Goal: Task Accomplishment & Management: Use online tool/utility

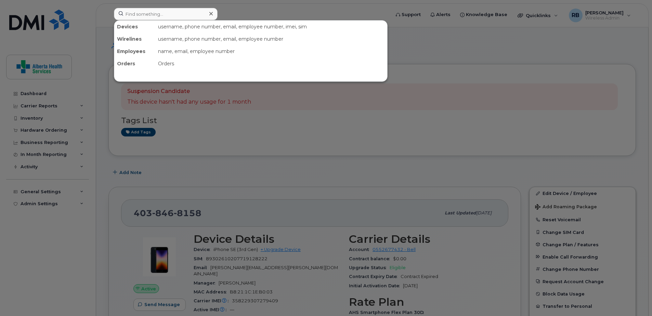
click at [171, 16] on input at bounding box center [166, 14] width 104 height 12
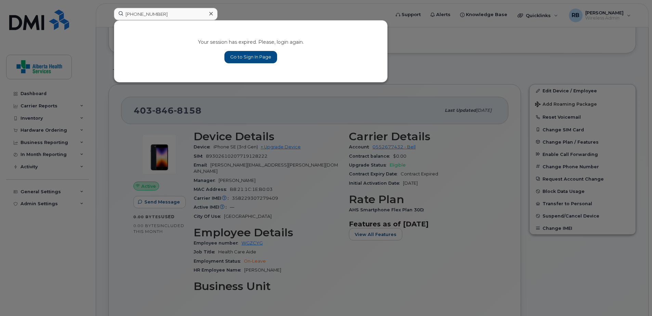
type input "403-846-8158"
click at [240, 60] on link "Go to Sign In Page" at bounding box center [250, 57] width 53 height 12
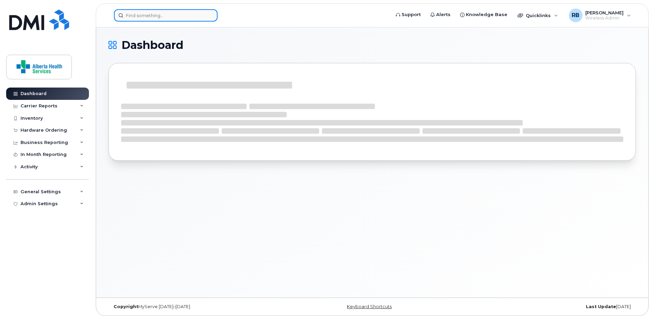
click at [186, 15] on input at bounding box center [166, 15] width 104 height 12
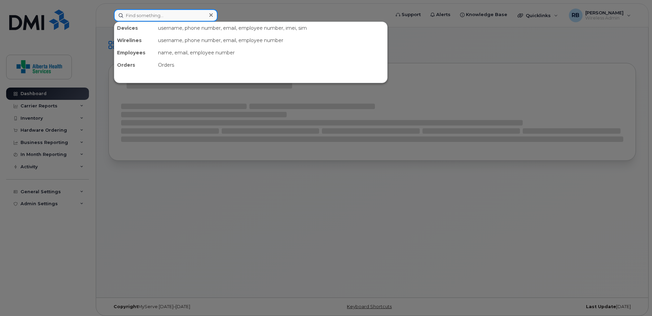
paste input "[PHONE_NUMBER]"
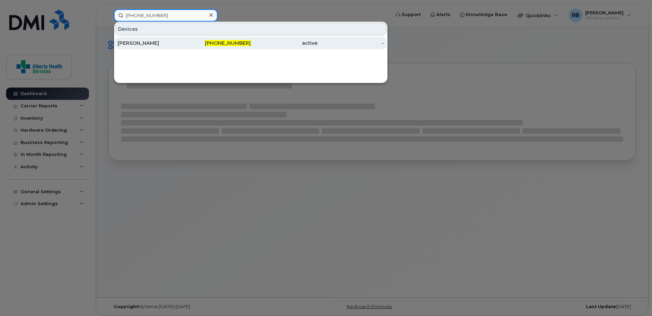
type input "[PHONE_NUMBER]"
click at [233, 44] on span "[PHONE_NUMBER]" at bounding box center [228, 43] width 46 height 6
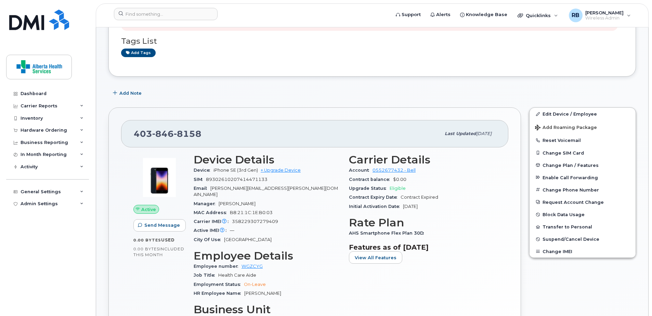
scroll to position [103, 0]
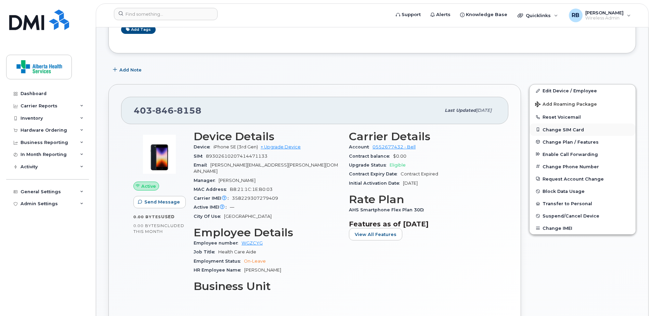
click at [567, 130] on button "Change SIM Card" at bounding box center [582, 129] width 106 height 12
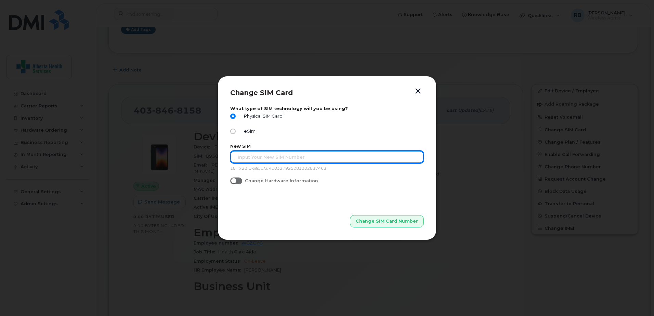
click at [273, 159] on input "text" at bounding box center [326, 157] width 193 height 12
paste input "403-846-8158"
drag, startPoint x: 288, startPoint y: 156, endPoint x: 205, endPoint y: 148, distance: 83.0
click at [205, 148] on div "Change SIM Card What type of SIM technology will you be using? Physical SIM Car…" at bounding box center [327, 158] width 654 height 316
paste input "89302610207414471125"
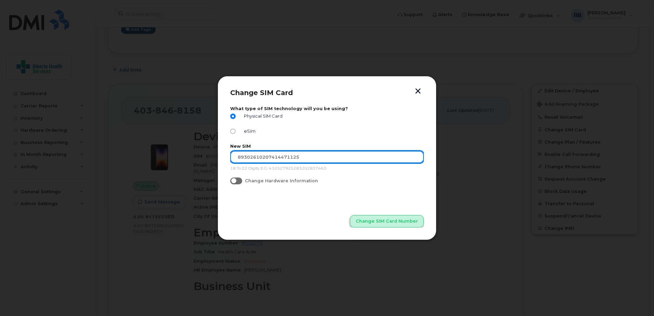
type input "89302610207414471125"
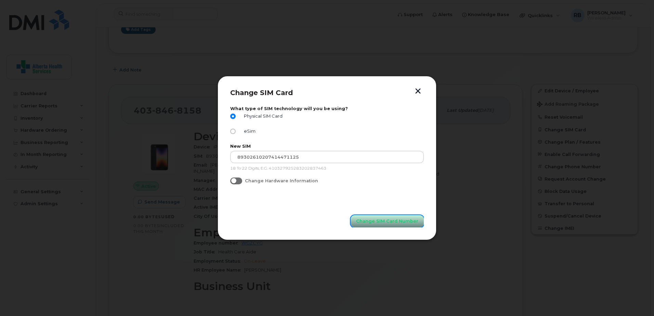
click at [373, 222] on span "Change SIM Card Number" at bounding box center [387, 221] width 62 height 6
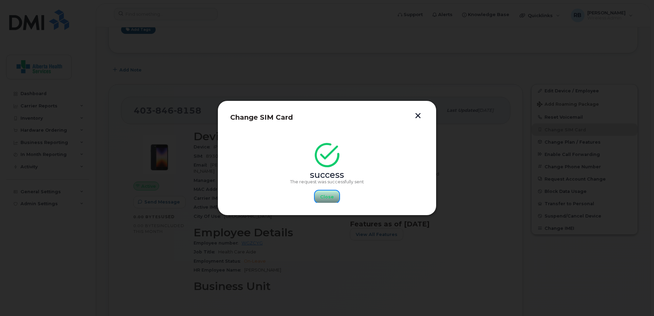
click at [329, 197] on span "Close" at bounding box center [327, 196] width 14 height 6
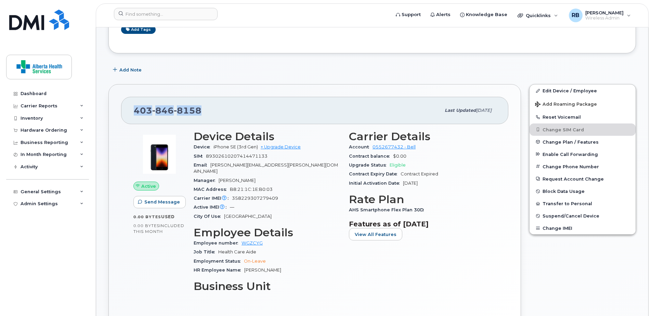
drag, startPoint x: 192, startPoint y: 109, endPoint x: 134, endPoint y: 107, distance: 58.2
click at [134, 107] on div "403 846 8158" at bounding box center [287, 110] width 307 height 14
copy span "403 846 8158"
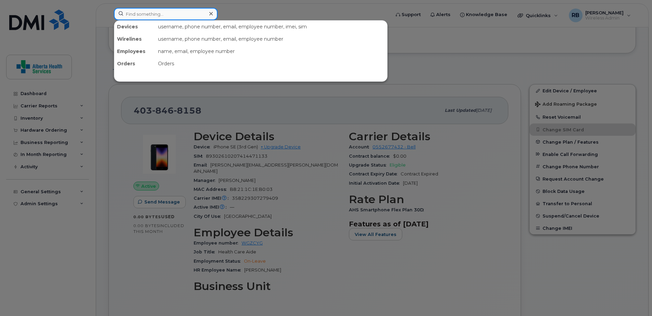
drag, startPoint x: 134, startPoint y: 107, endPoint x: 141, endPoint y: 11, distance: 97.0
click at [141, 11] on input at bounding box center [166, 14] width 104 height 12
paste input "4038468158"
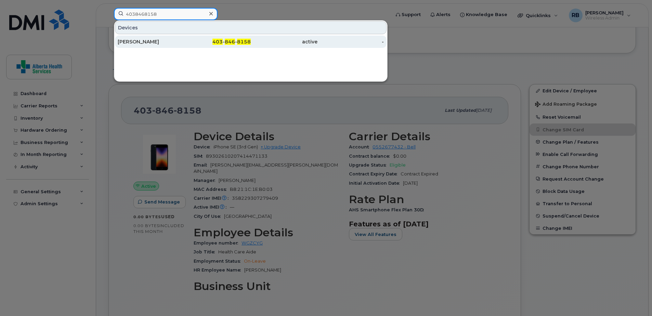
type input "4038468158"
click at [234, 44] on span "846" at bounding box center [230, 42] width 10 height 6
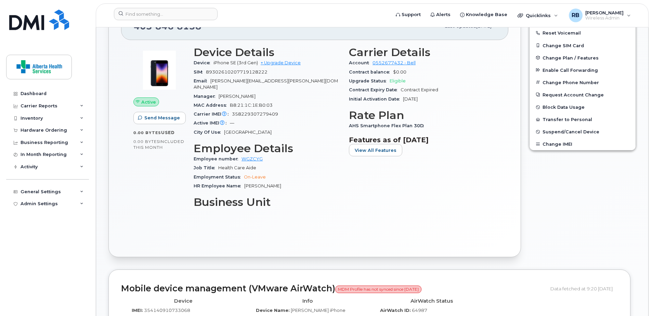
scroll to position [273, 0]
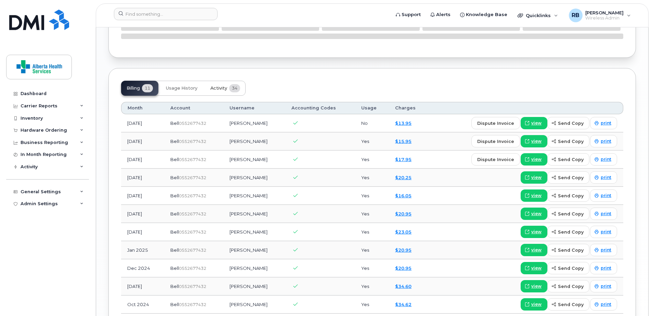
click at [226, 85] on span "Activity" at bounding box center [218, 87] width 17 height 5
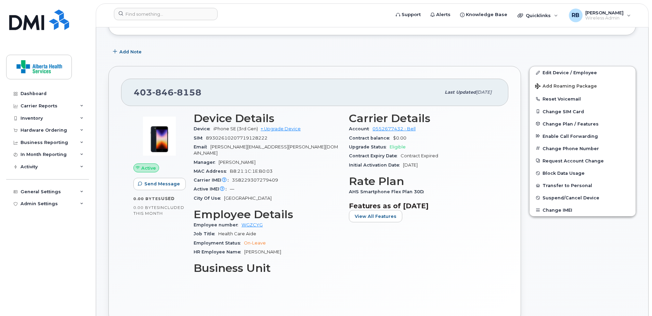
scroll to position [34, 0]
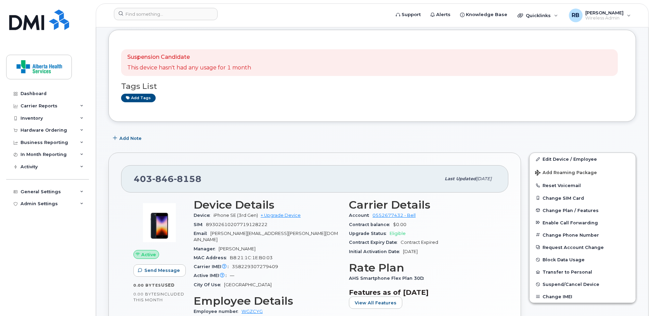
click at [327, 143] on div "Add Note" at bounding box center [371, 138] width 527 height 12
click at [155, 13] on input at bounding box center [166, 14] width 104 height 12
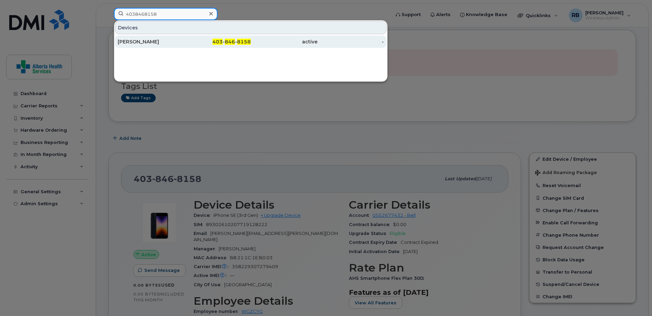
type input "4038468158"
click at [227, 39] on span "846" at bounding box center [230, 42] width 10 height 6
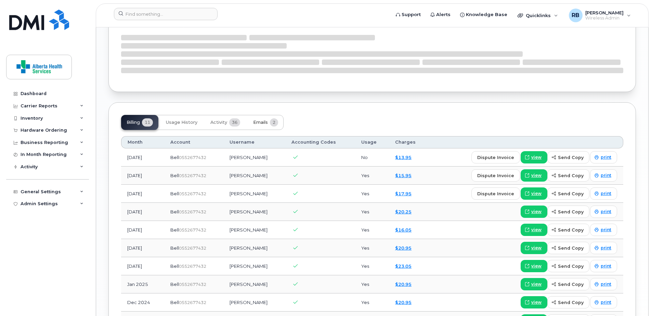
click at [271, 118] on span "2" at bounding box center [274, 122] width 8 height 8
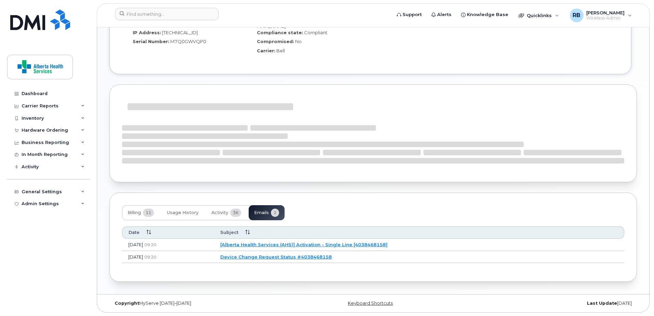
scroll to position [519, 0]
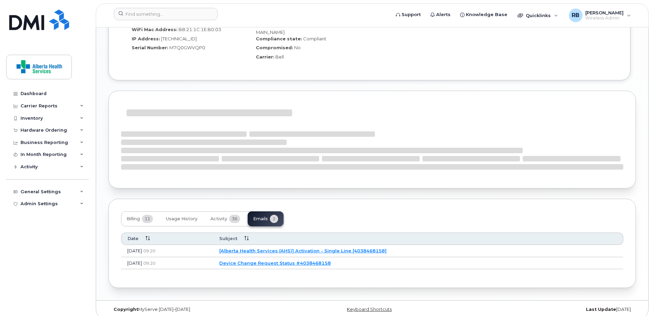
click at [384, 248] on link "[Alberta Health Services (AHS)] Activation - Single Line [4038468158]" at bounding box center [302, 250] width 167 height 5
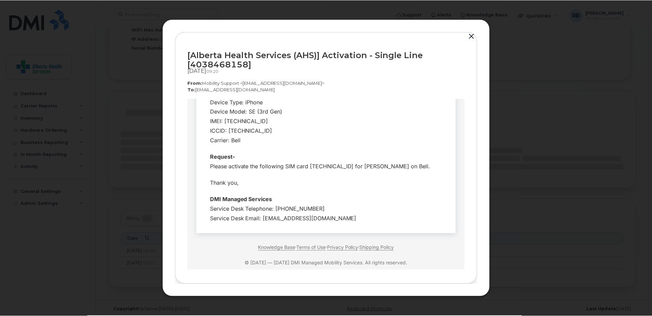
scroll to position [155, 0]
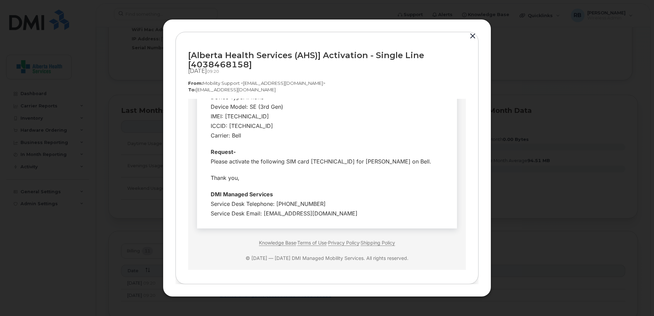
click at [473, 37] on button "button" at bounding box center [472, 36] width 10 height 10
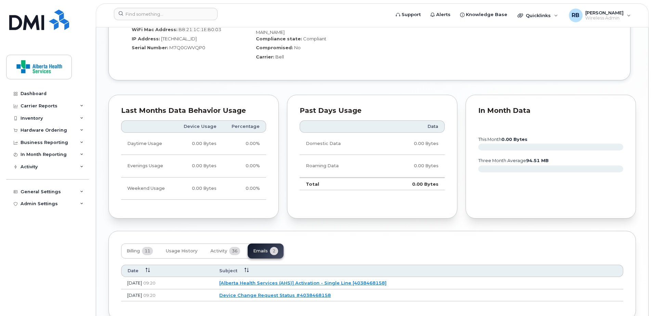
click at [508, 67] on div "Mobile device management (VMware AirWatch) MDM Profile has not synced since [DA…" at bounding box center [369, 8] width 522 height 143
